Goal: Transaction & Acquisition: Download file/media

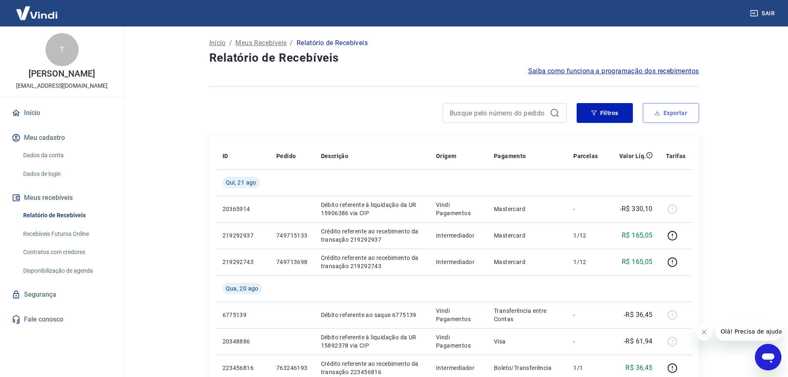
click at [683, 115] on button "Exportar" at bounding box center [671, 113] width 56 height 20
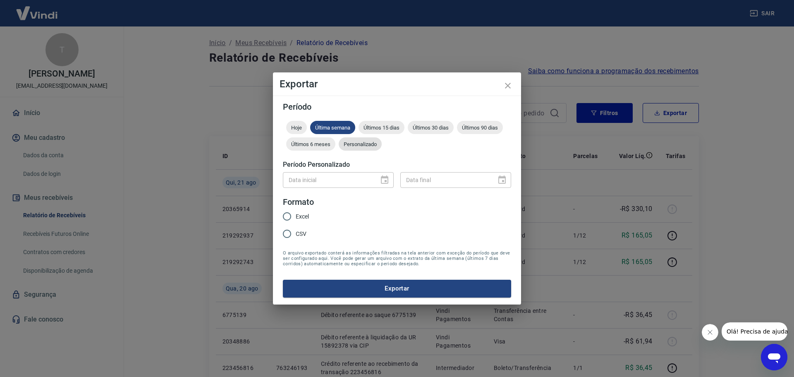
click at [355, 143] on span "Personalizado" at bounding box center [360, 144] width 43 height 6
type input "DD/MM/YYYY"
click at [343, 179] on input "DD/MM/YYYY" at bounding box center [328, 179] width 90 height 15
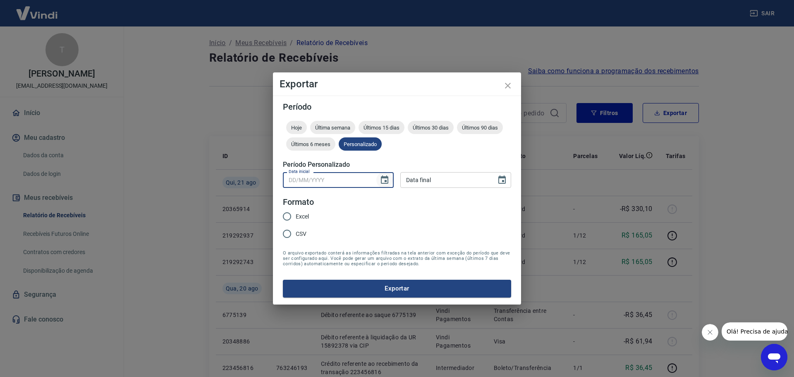
click at [384, 179] on icon "Choose date" at bounding box center [385, 180] width 10 height 10
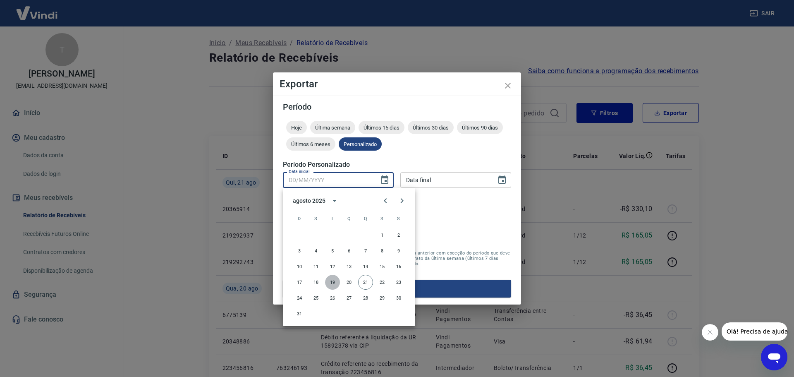
click at [331, 283] on button "19" at bounding box center [332, 282] width 15 height 15
type input "[DATE]"
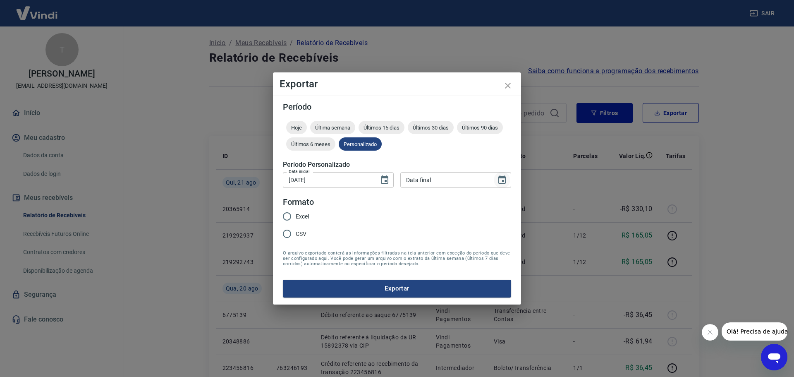
click at [504, 179] on icon "Choose date" at bounding box center [502, 180] width 10 height 10
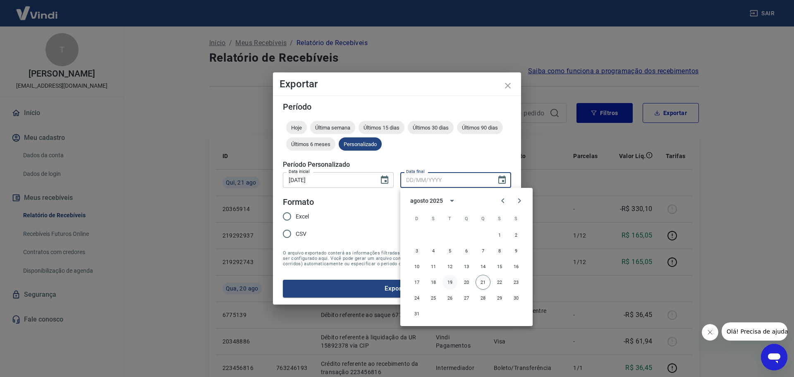
click at [451, 284] on button "19" at bounding box center [450, 282] width 15 height 15
type input "[DATE]"
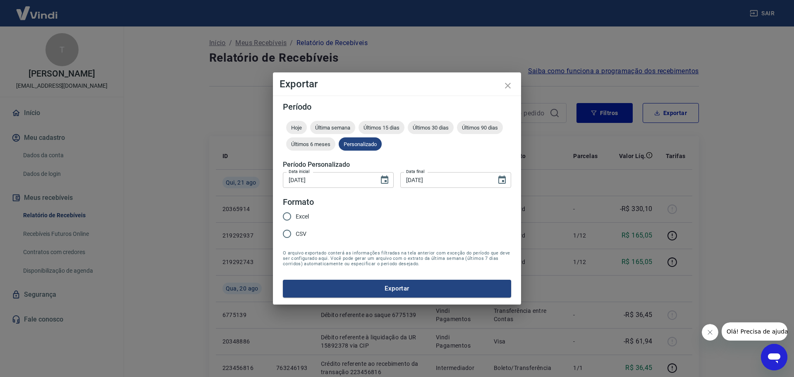
click at [278, 217] on div "Período Hoje Última semana Últimos 15 dias Últimos 30 dias Últimos 90 dias Últi…" at bounding box center [397, 200] width 248 height 209
click at [287, 216] on input "Excel" at bounding box center [286, 216] width 17 height 17
radio input "true"
drag, startPoint x: 312, startPoint y: 283, endPoint x: 317, endPoint y: 280, distance: 5.2
click at [316, 281] on button "Exportar" at bounding box center [397, 288] width 228 height 17
